Goal: Complete application form

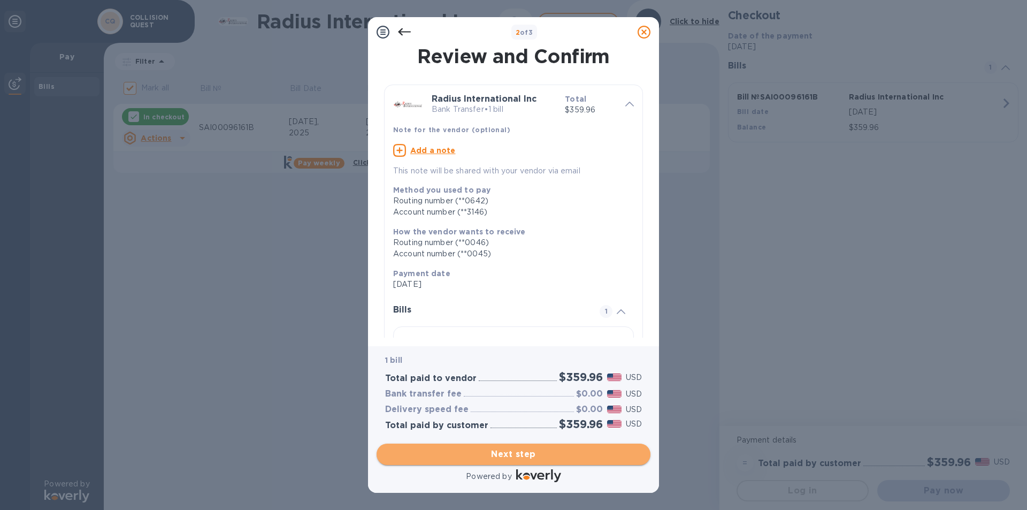
click at [512, 457] on span "Next step" at bounding box center [513, 454] width 257 height 13
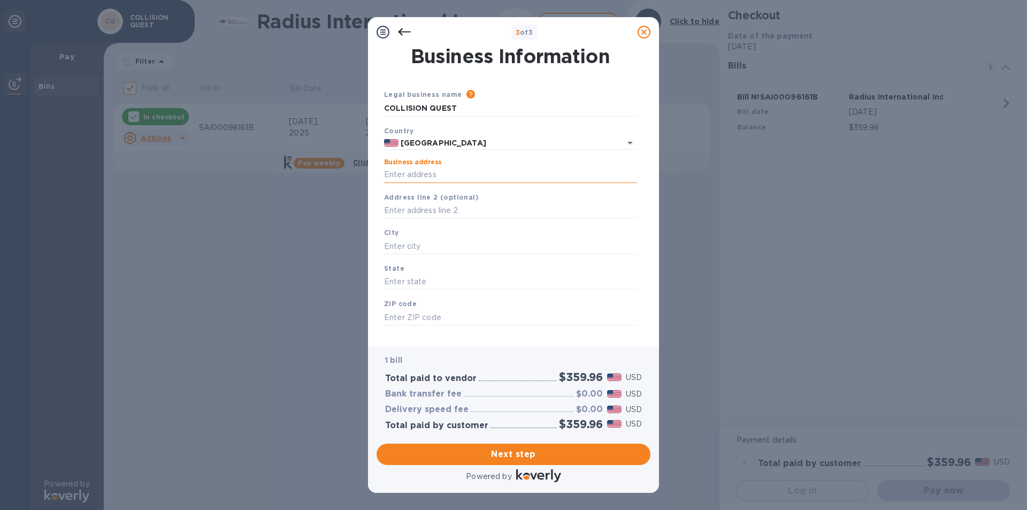
click at [412, 178] on input "Business address" at bounding box center [510, 175] width 252 height 16
type input "[STREET_ADDRESS]"
click at [403, 246] on input "text" at bounding box center [510, 246] width 252 height 16
type input "FALL RIVER"
type input "MA"
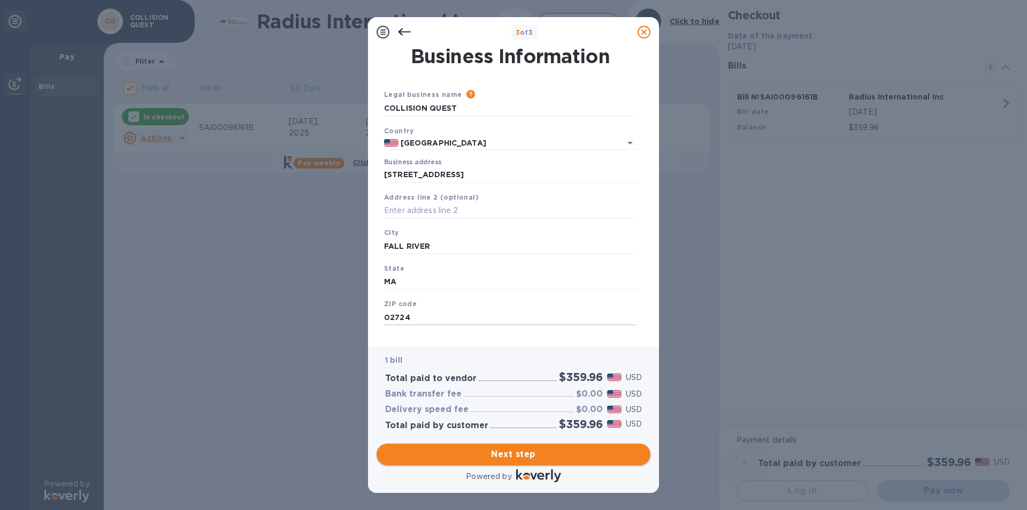
type input "02724"
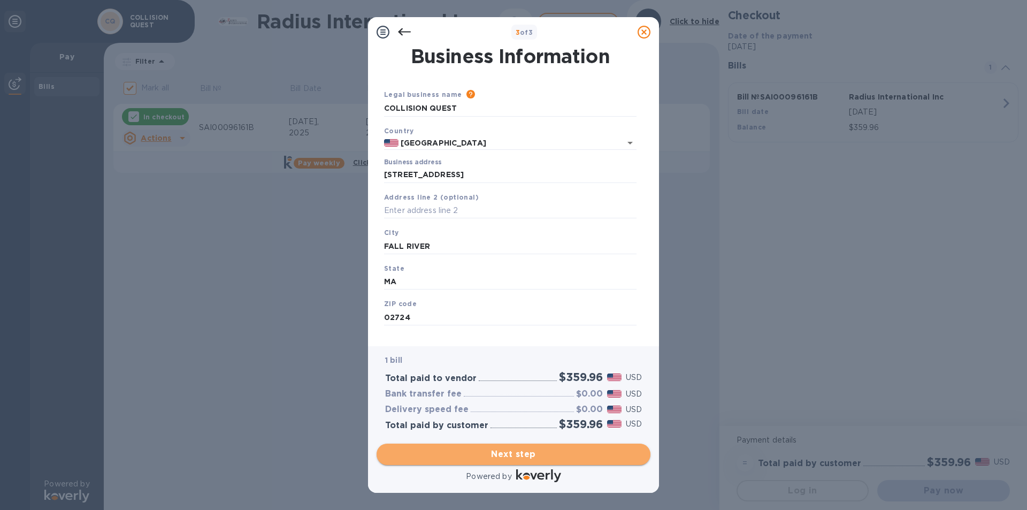
click at [520, 455] on span "Next step" at bounding box center [513, 454] width 257 height 13
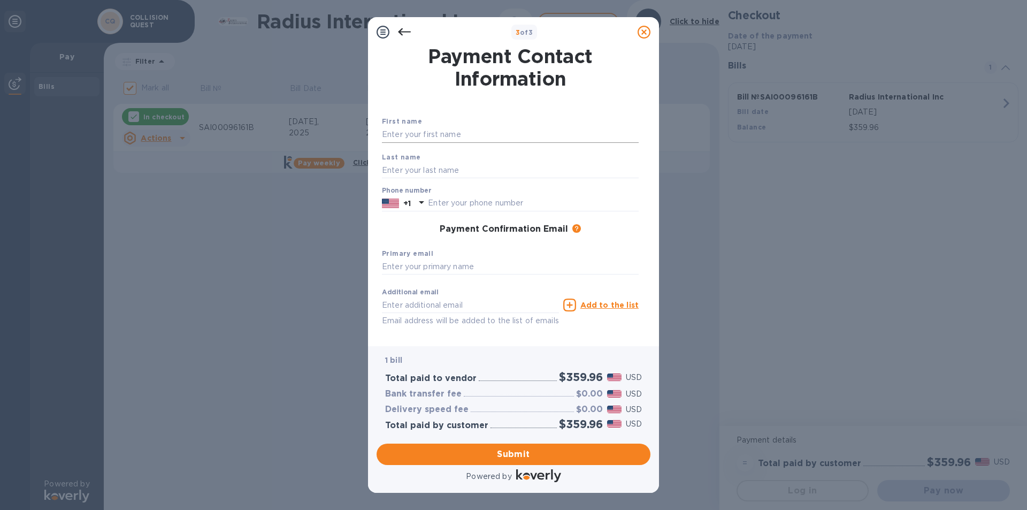
click at [434, 134] on input "text" at bounding box center [510, 135] width 257 height 16
type input "[PERSON_NAME]"
click at [420, 171] on input "text" at bounding box center [510, 170] width 257 height 16
type input "[PERSON_NAME]"
click at [431, 198] on input "text" at bounding box center [533, 203] width 211 height 16
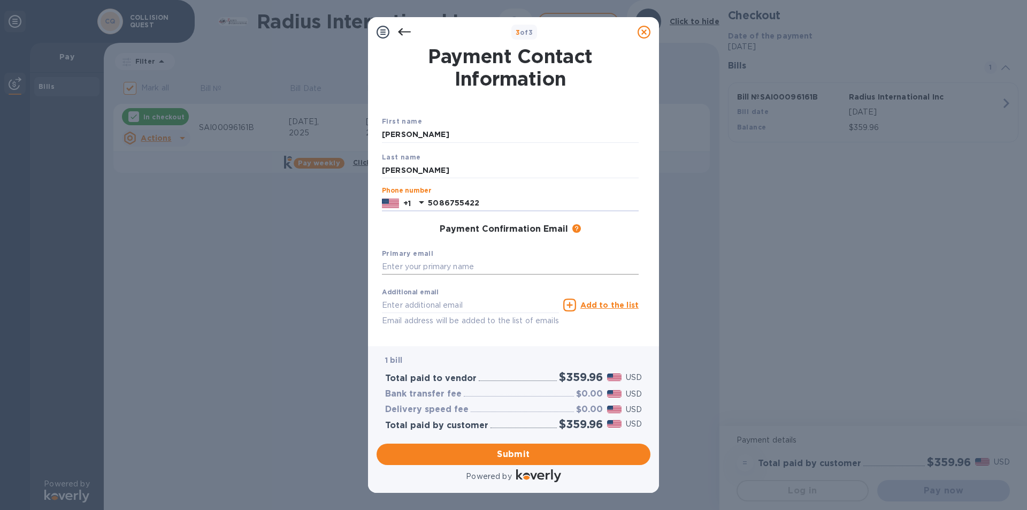
type input "5086755422"
click at [441, 267] on input "text" at bounding box center [510, 267] width 257 height 16
click at [415, 263] on input "text" at bounding box center [510, 267] width 257 height 16
type input "[EMAIL_ADDRESS][DOMAIN_NAME]"
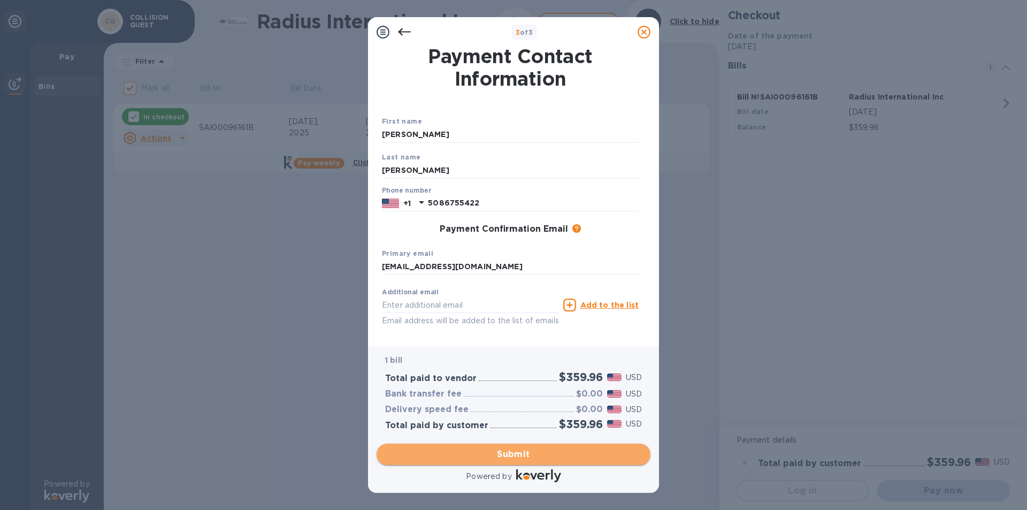
click at [521, 455] on span "Submit" at bounding box center [513, 454] width 257 height 13
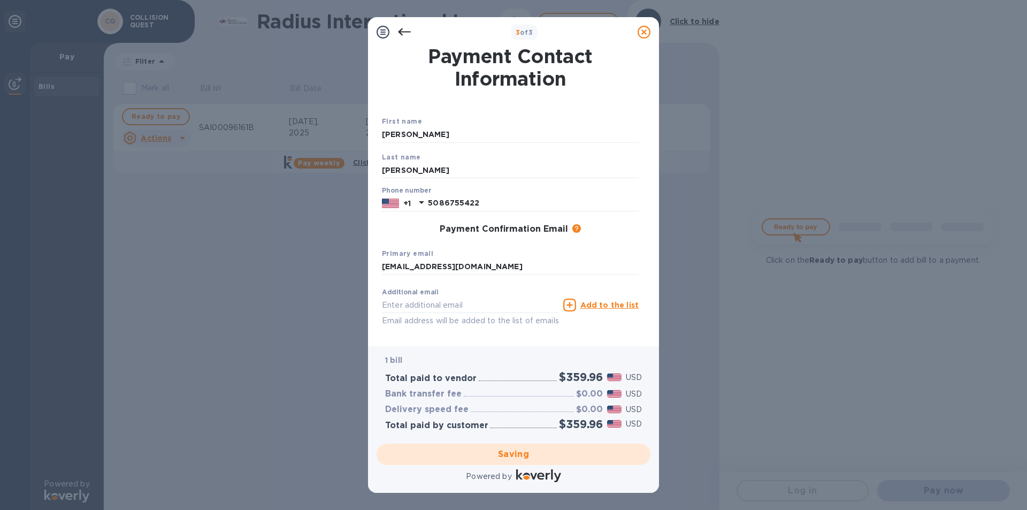
checkbox input "false"
